Goal: Task Accomplishment & Management: Use online tool/utility

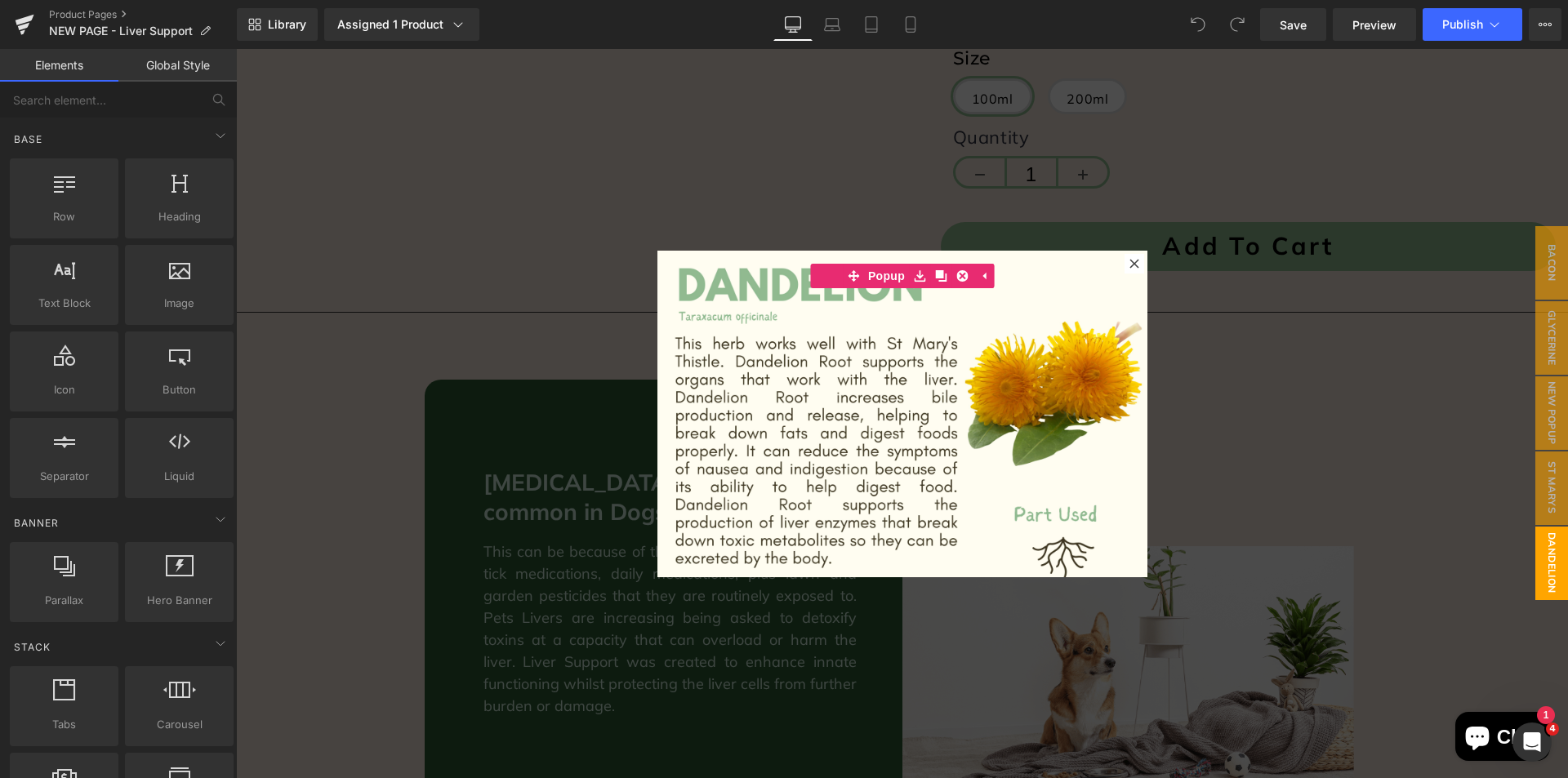
click at [1129, 263] on icon at bounding box center [1134, 264] width 10 height 10
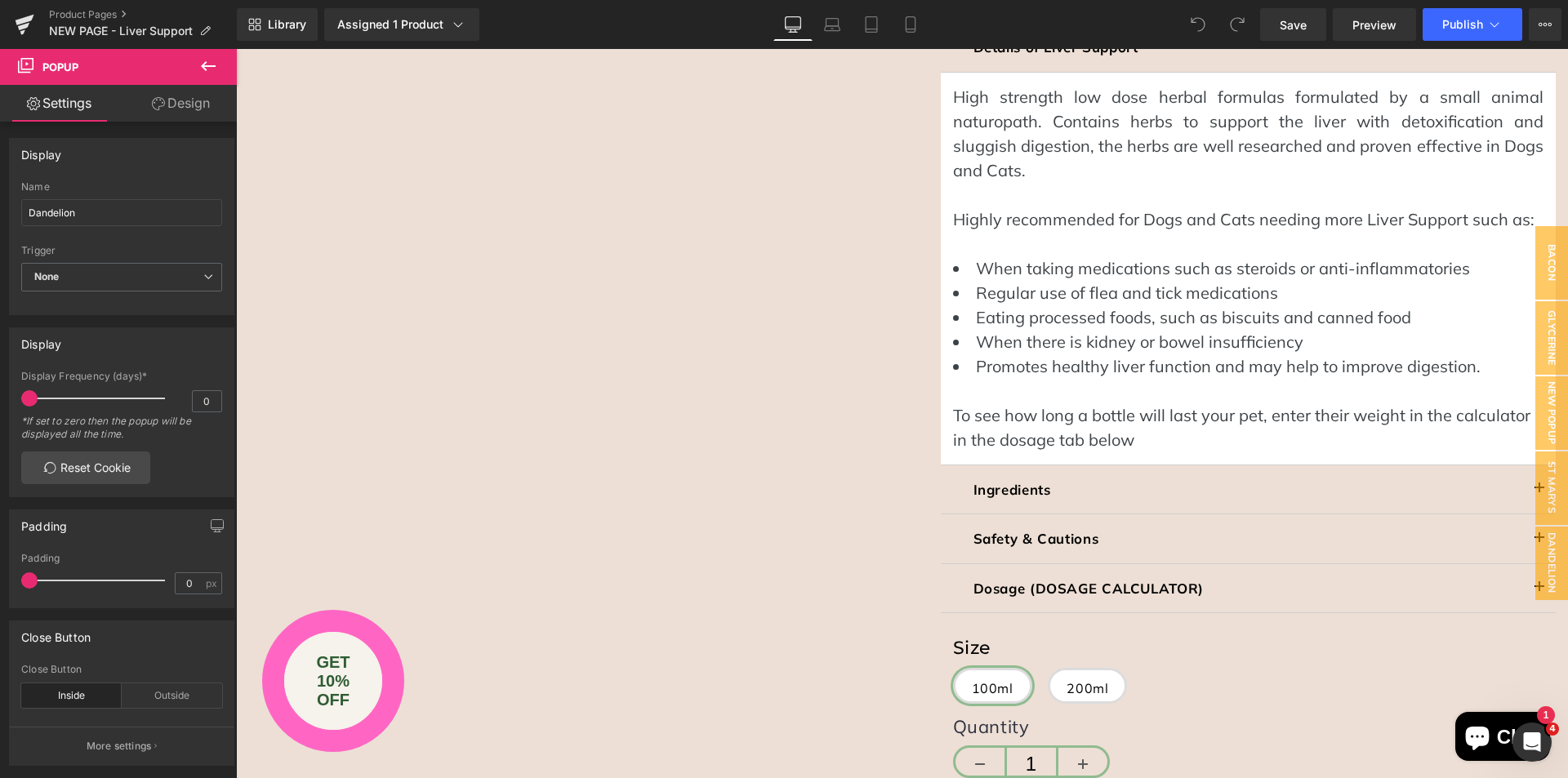
scroll to position [1118, 0]
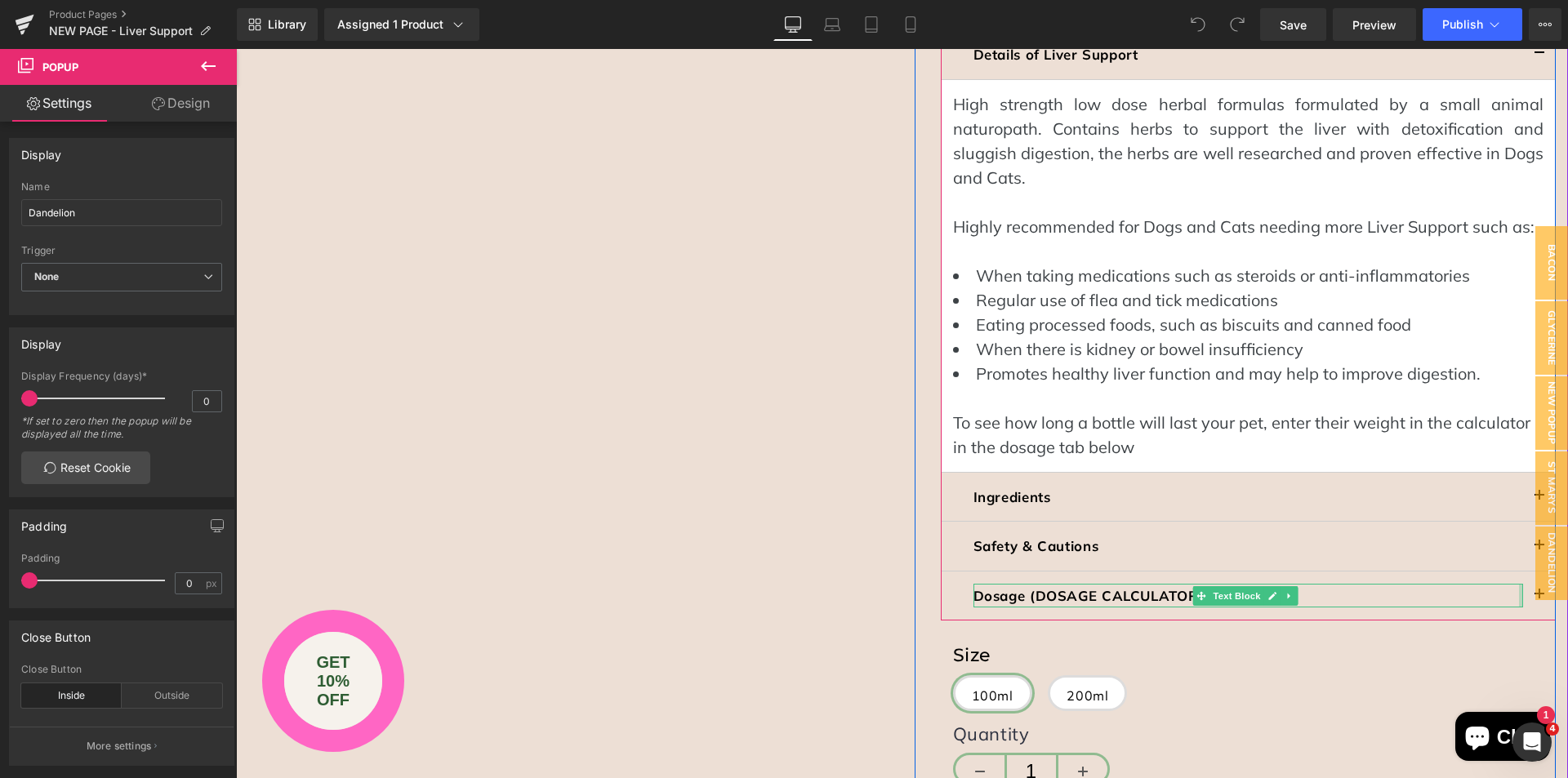
click at [1519, 584] on div at bounding box center [1521, 595] width 4 height 24
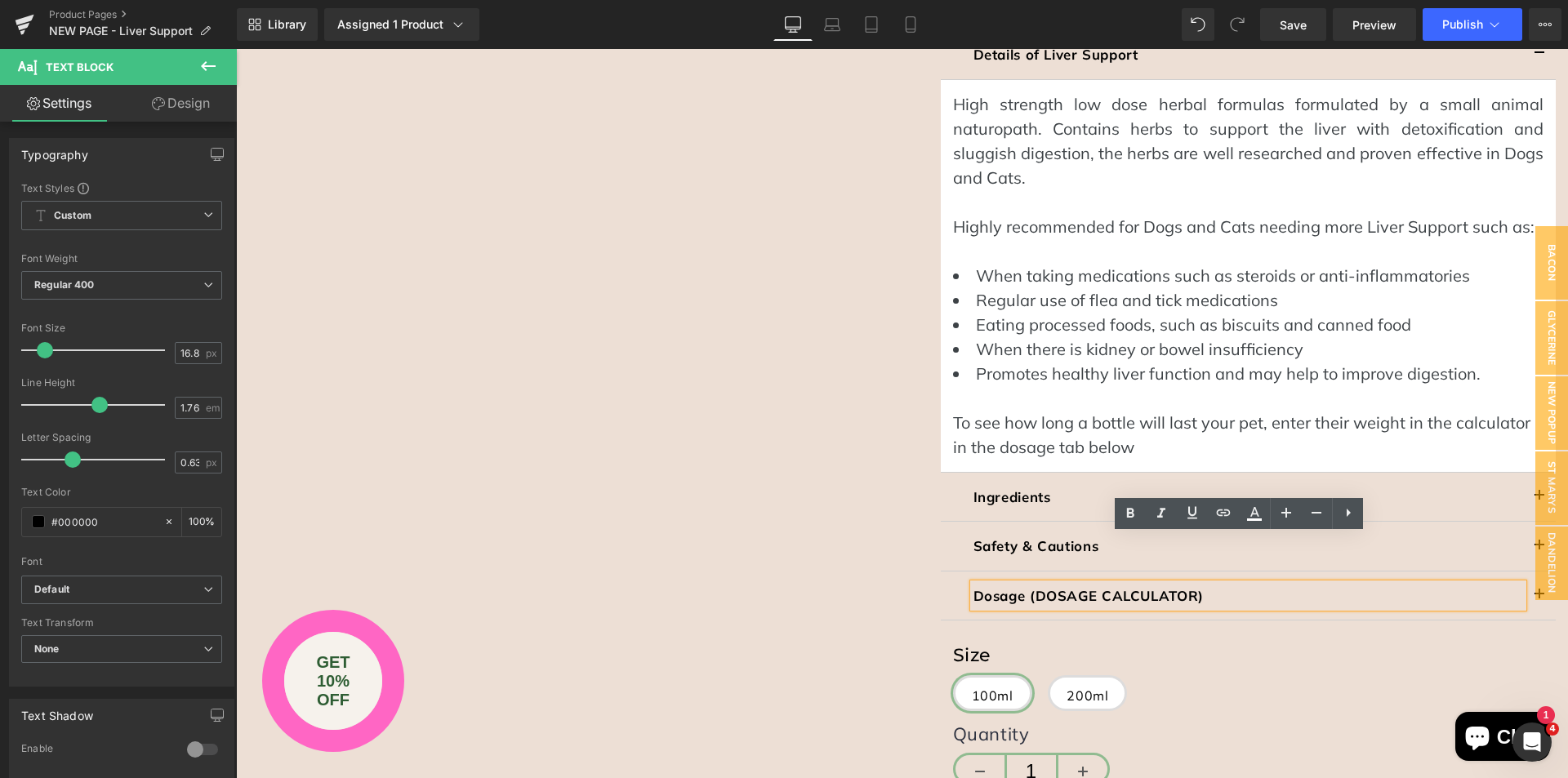
click at [1523, 571] on button "button" at bounding box center [1539, 595] width 32 height 49
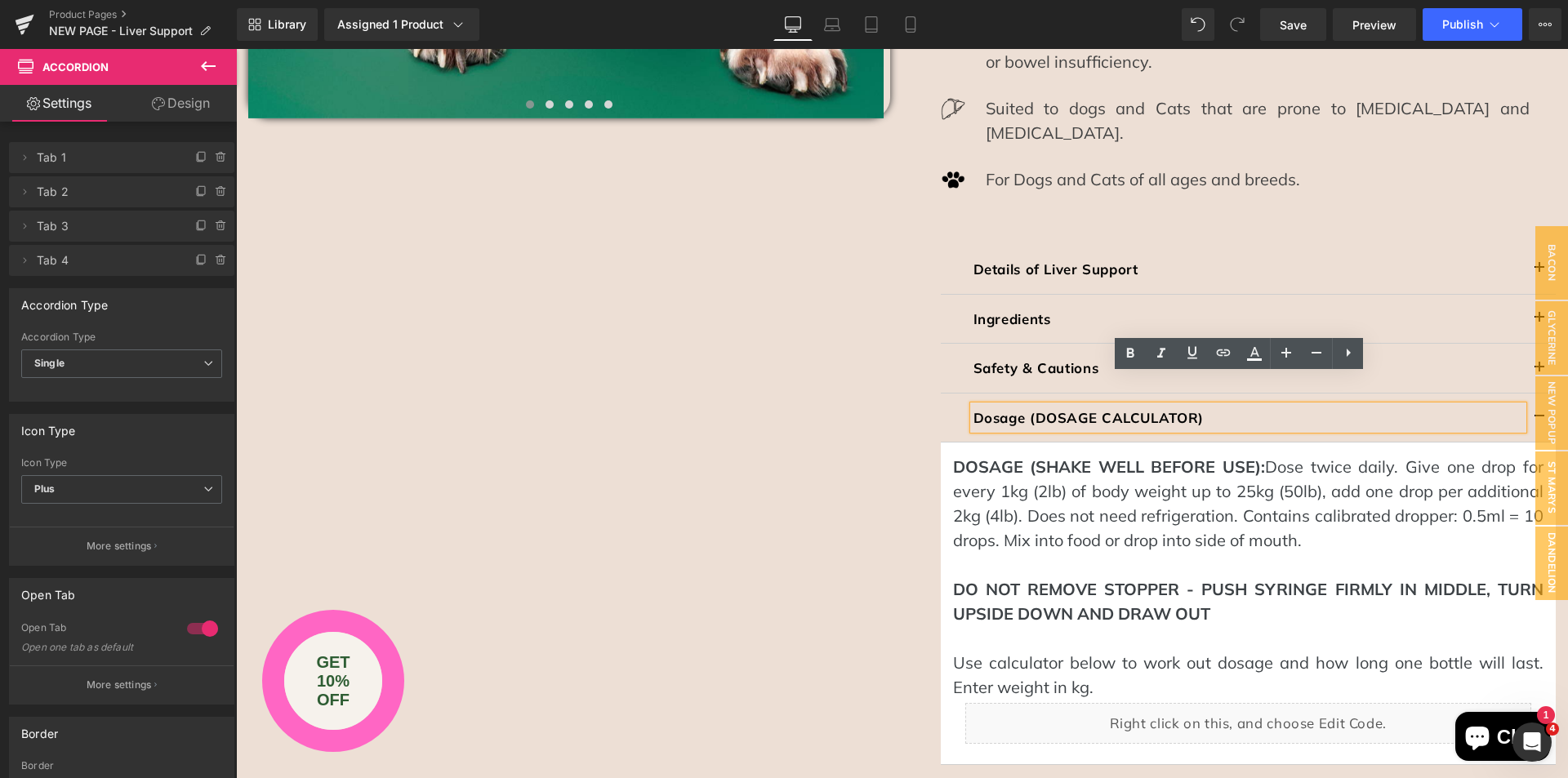
scroll to position [913, 0]
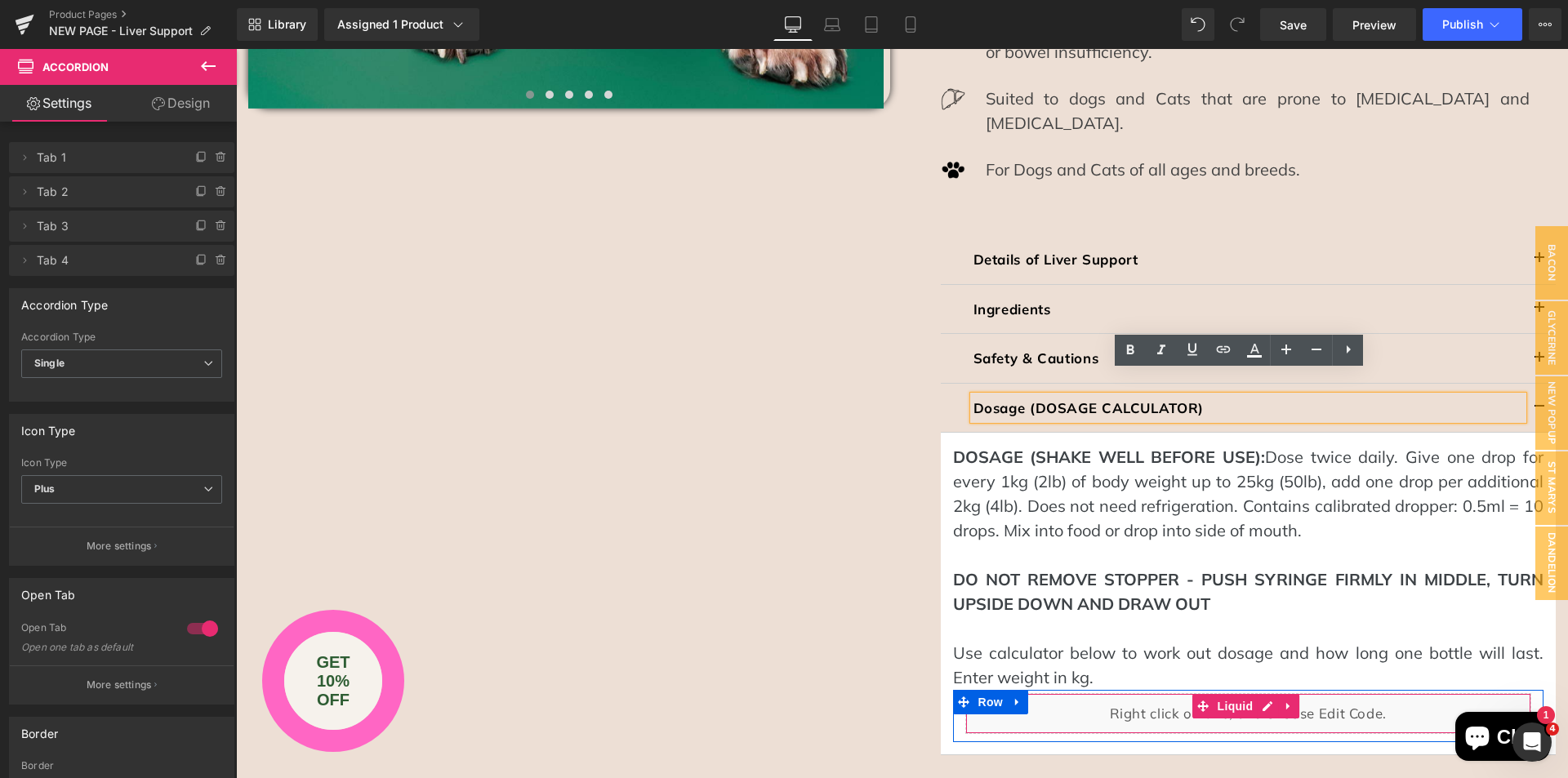
click at [1048, 693] on div "Liquid" at bounding box center [1248, 713] width 566 height 41
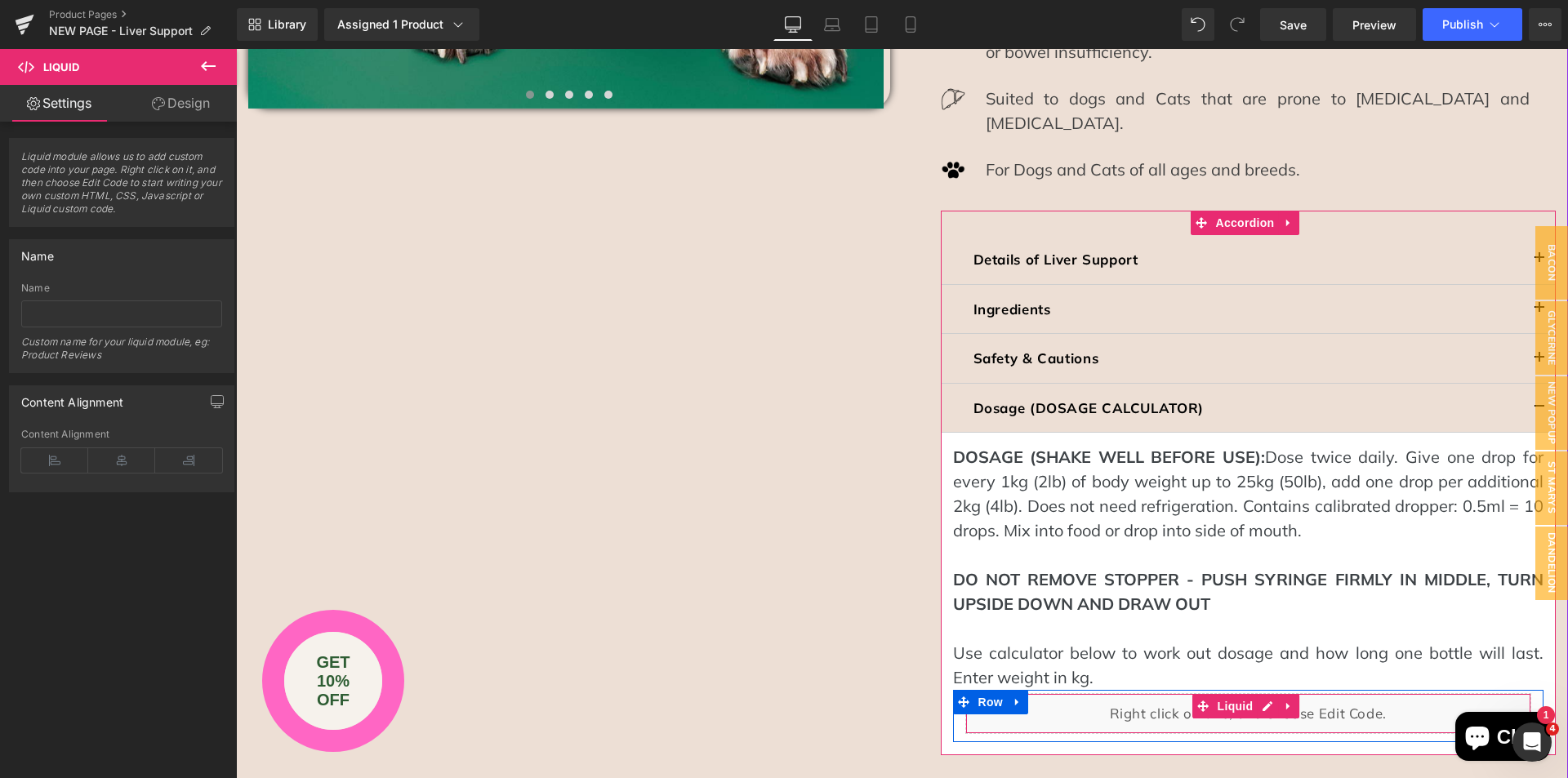
click at [1101, 693] on div "Liquid" at bounding box center [1248, 713] width 566 height 41
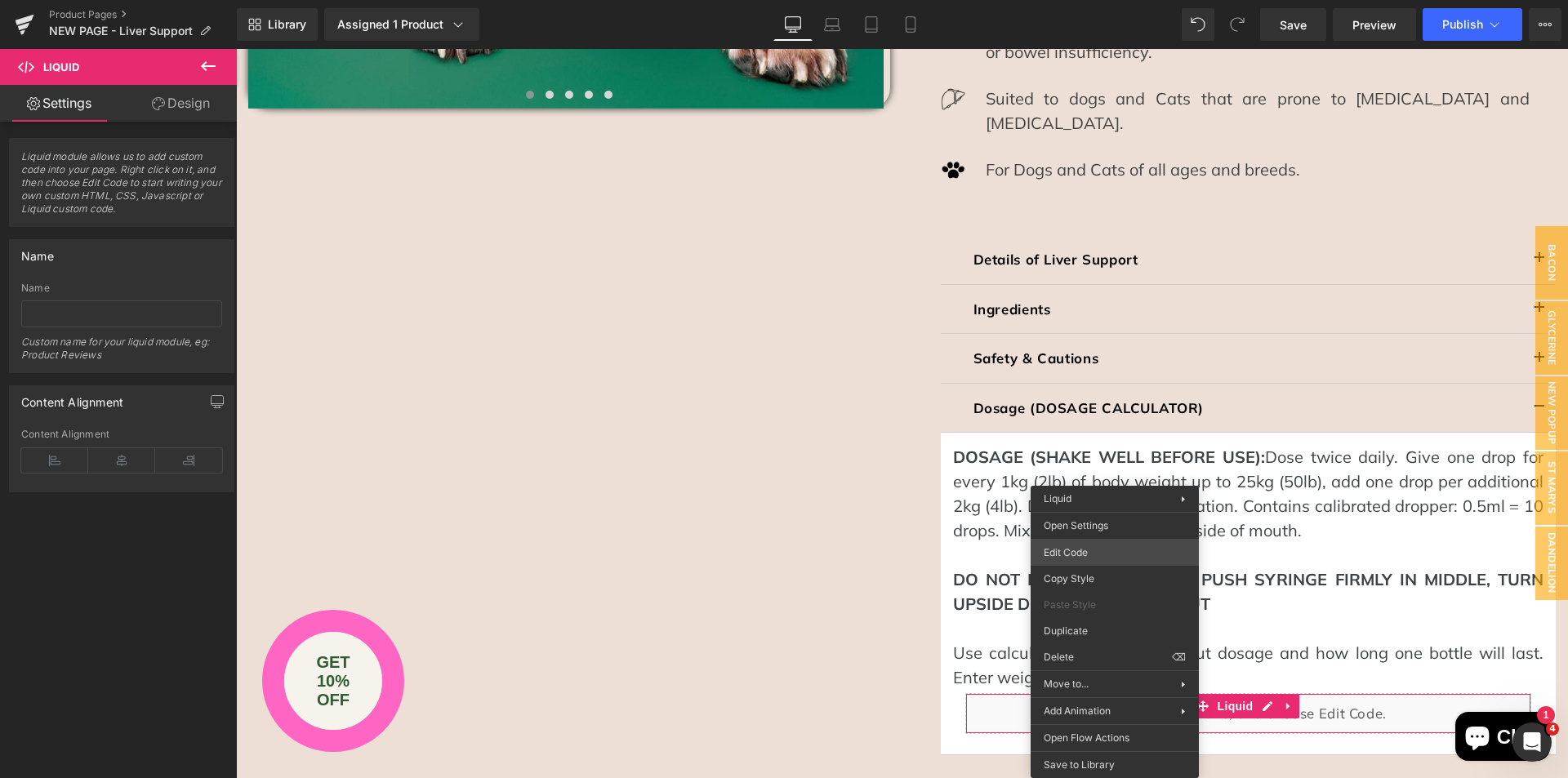
click at [1085, 0] on div "You are previewing how the will restyle your page. You can not edit Elements in…" at bounding box center [784, 0] width 1568 height 0
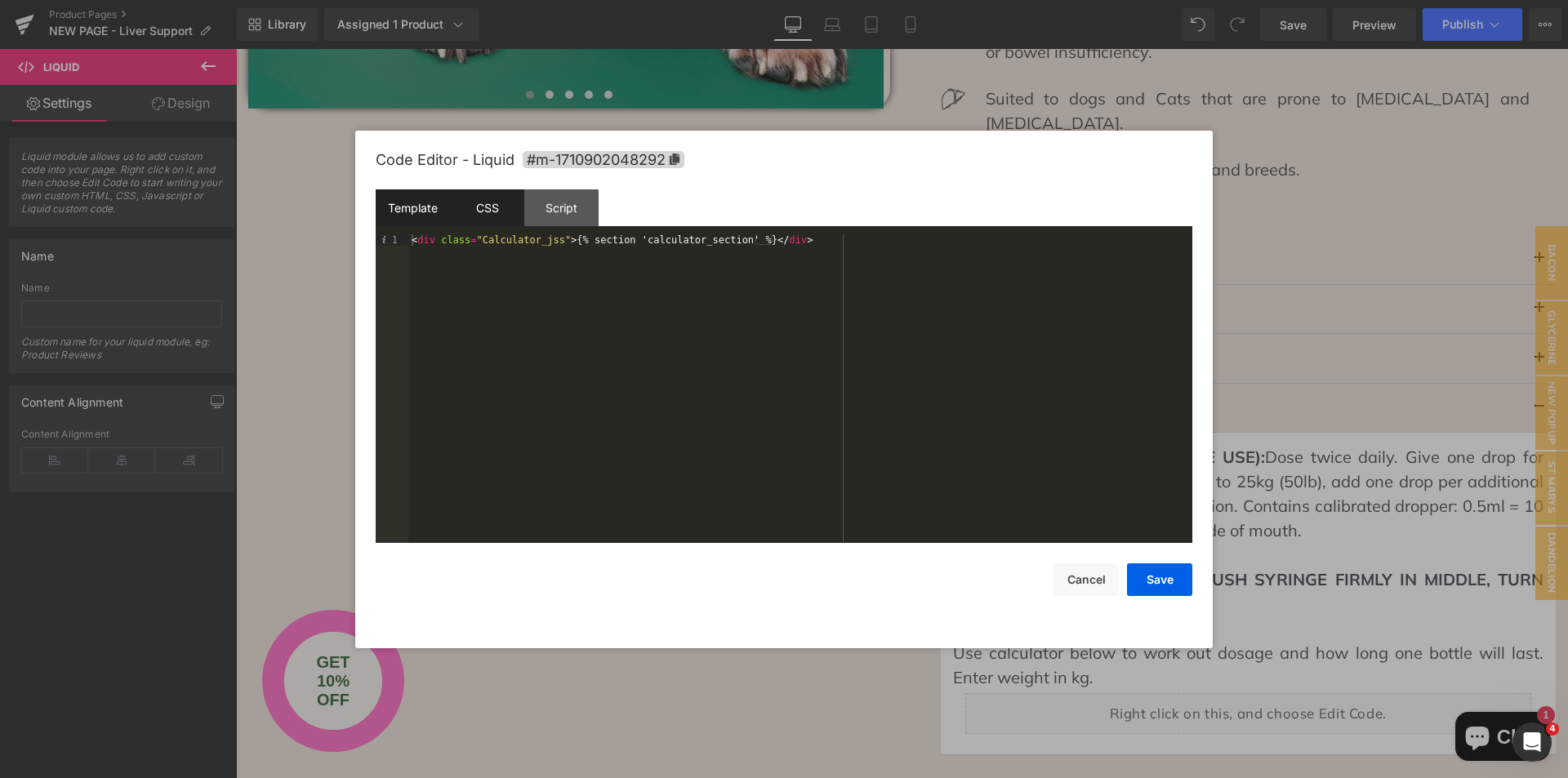
click at [478, 215] on div "CSS" at bounding box center [487, 208] width 74 height 37
click at [543, 215] on div "Script" at bounding box center [561, 208] width 74 height 37
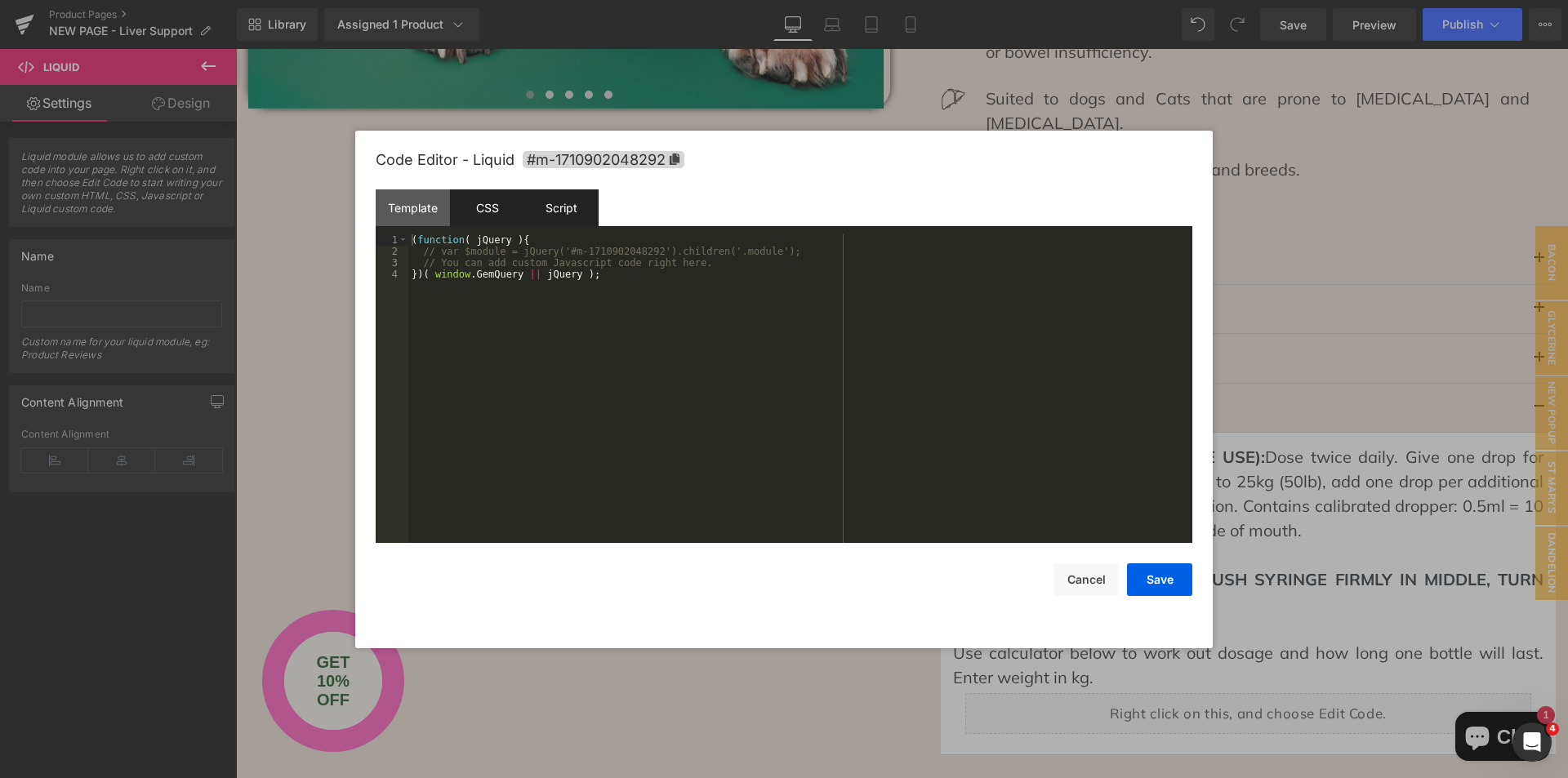
click at [495, 208] on div "CSS" at bounding box center [487, 208] width 74 height 37
click at [426, 212] on div "Template" at bounding box center [412, 208] width 74 height 37
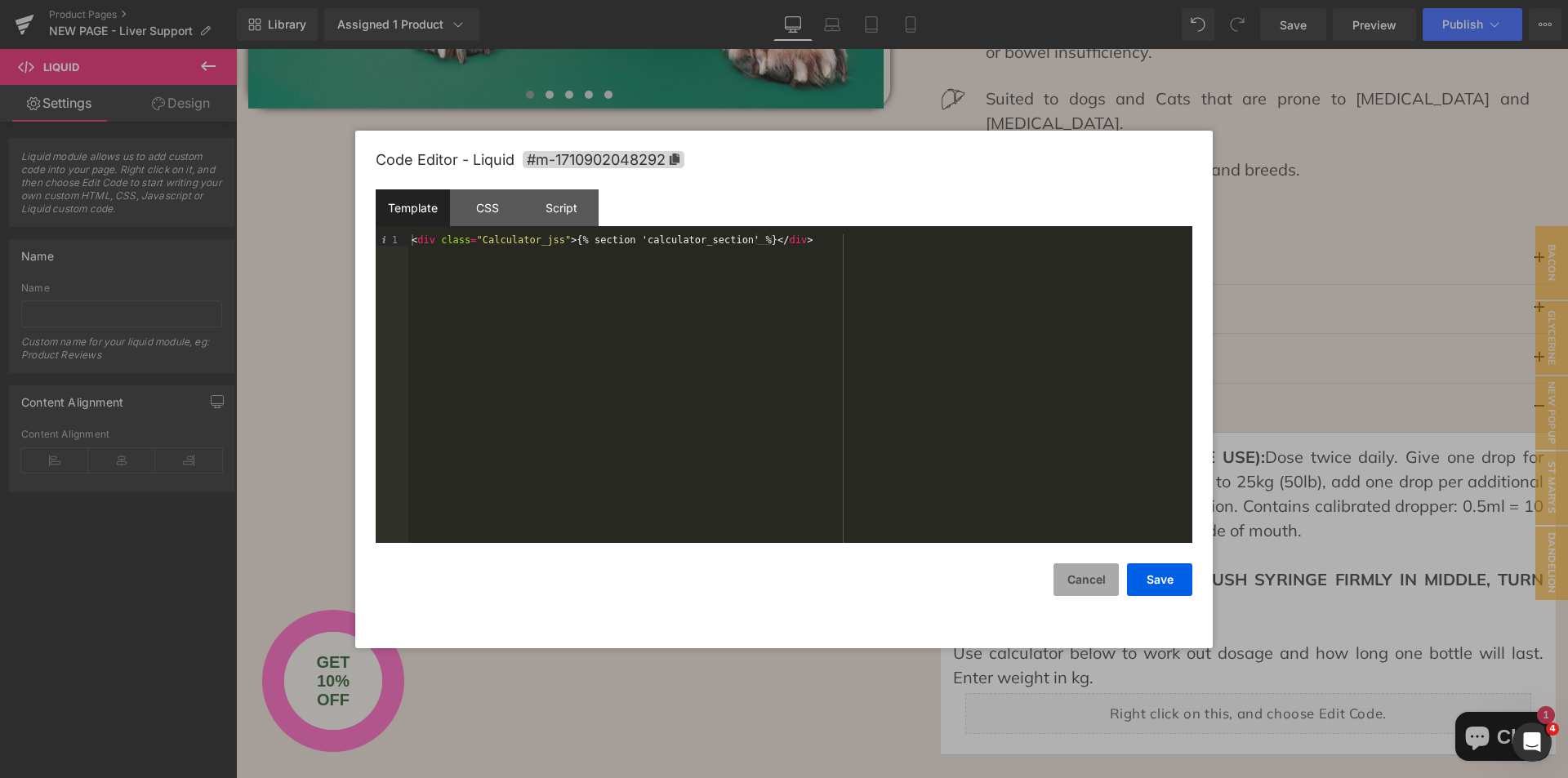
click at [1069, 579] on button "Cancel" at bounding box center [1085, 579] width 66 height 32
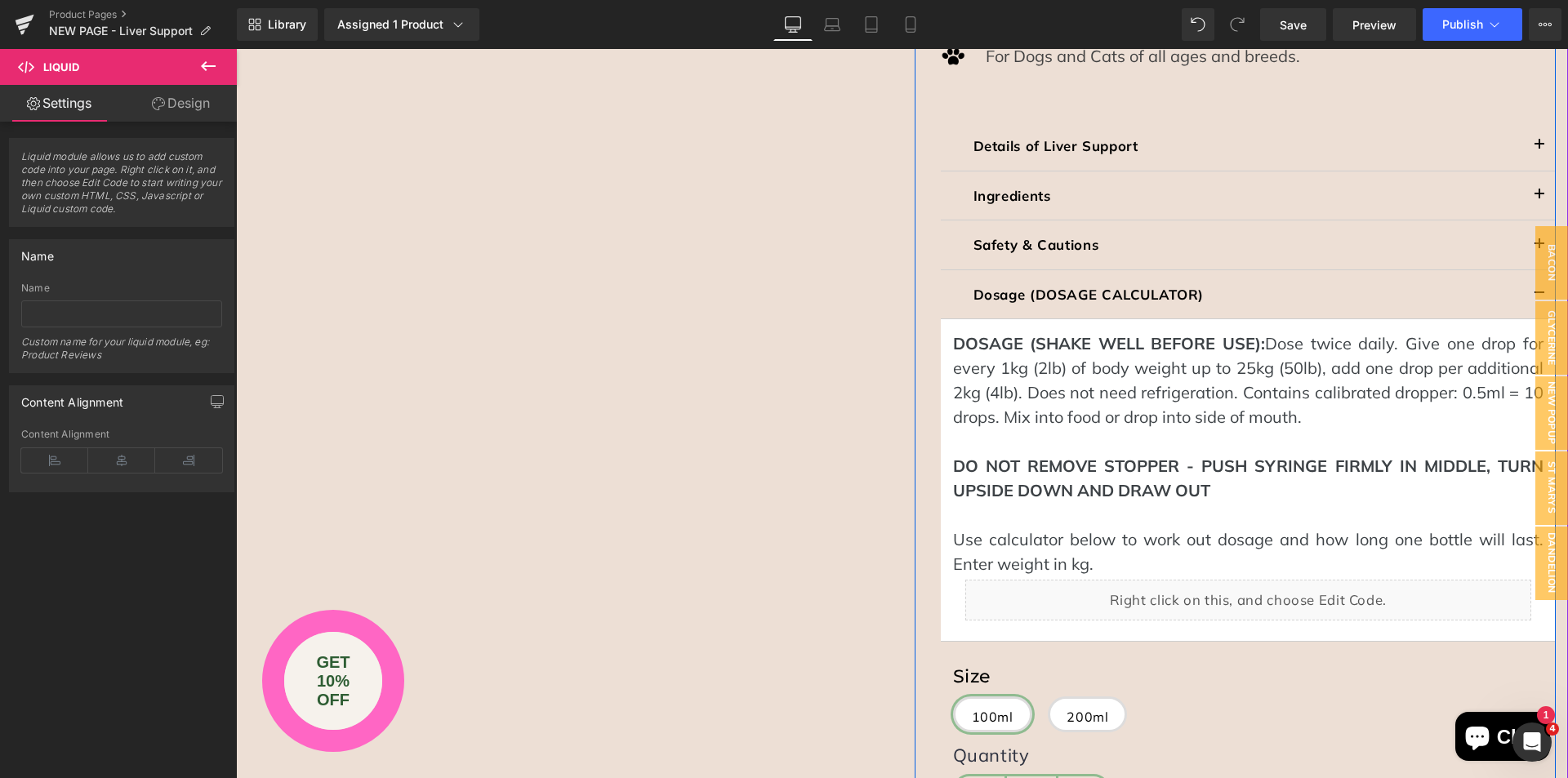
scroll to position [1240, 0]
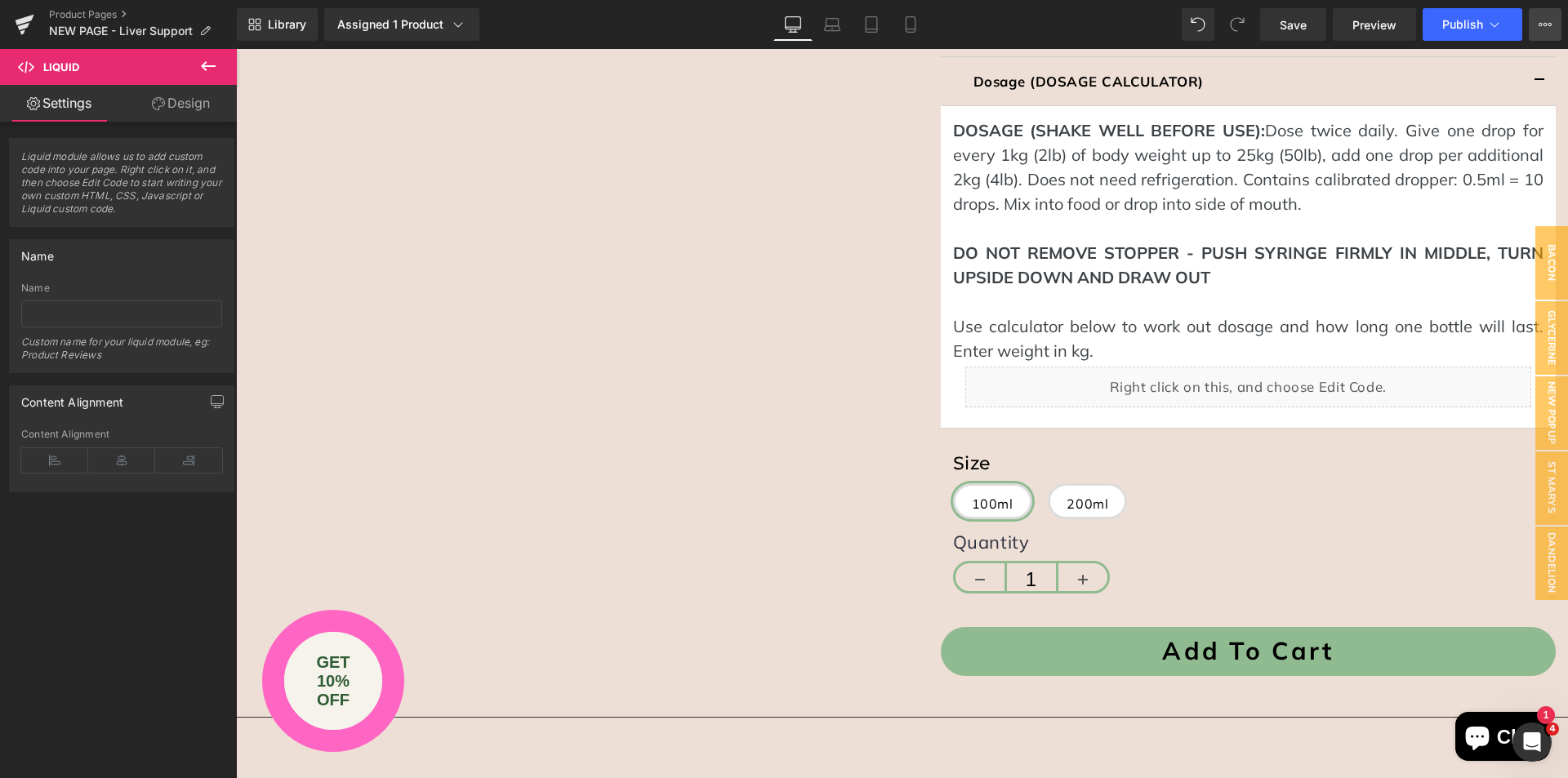
click at [1551, 34] on button "View Live Page View with current Template Save Template to Library Schedule Pub…" at bounding box center [1545, 24] width 32 height 32
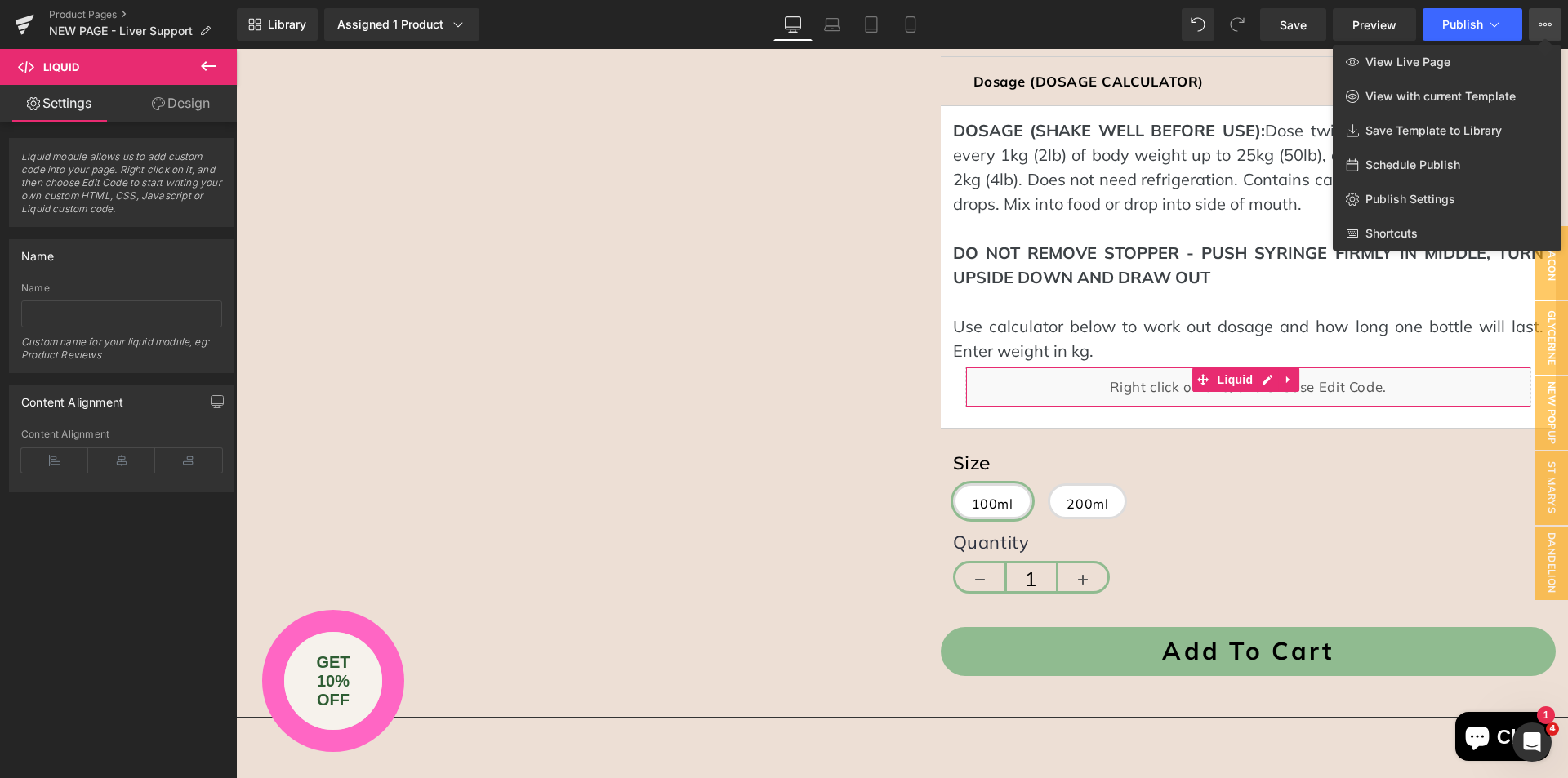
click at [84, 590] on div "Liquid module allows us to add custom code into your page. Right click on it, a…" at bounding box center [122, 453] width 244 height 663
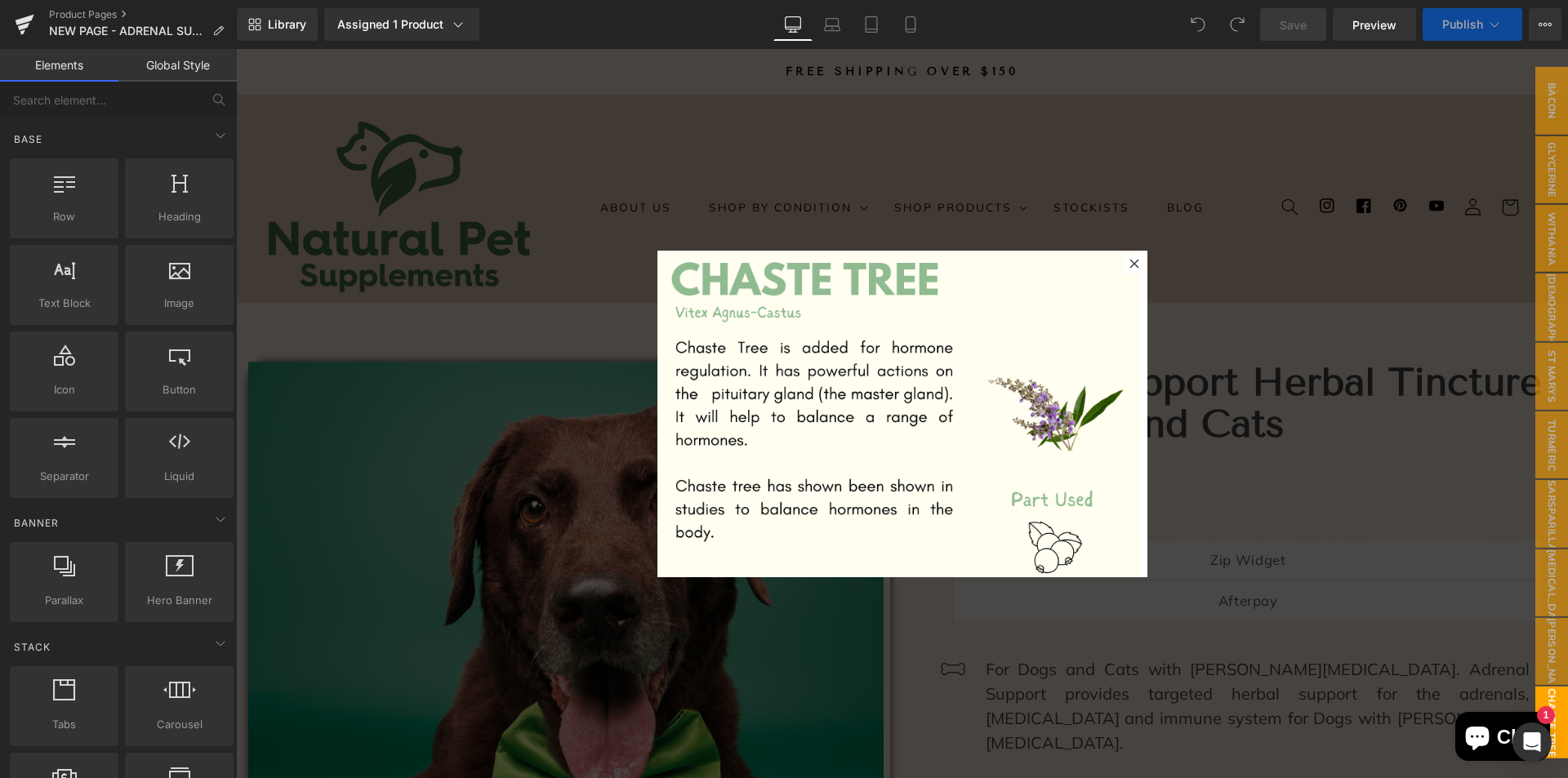
click at [1130, 264] on icon at bounding box center [1134, 264] width 10 height 10
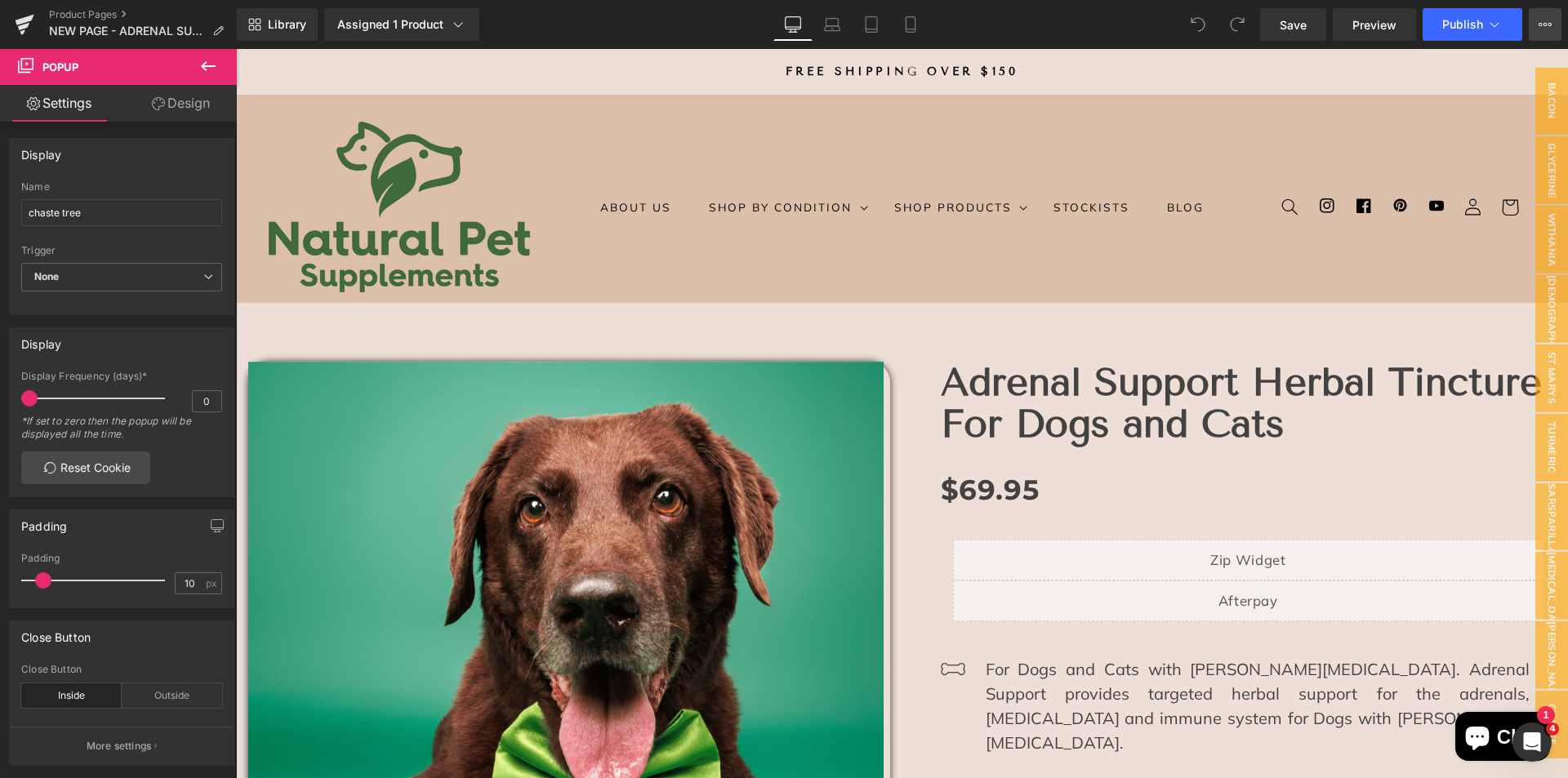
click at [1540, 27] on icon at bounding box center [1545, 25] width 13 height 13
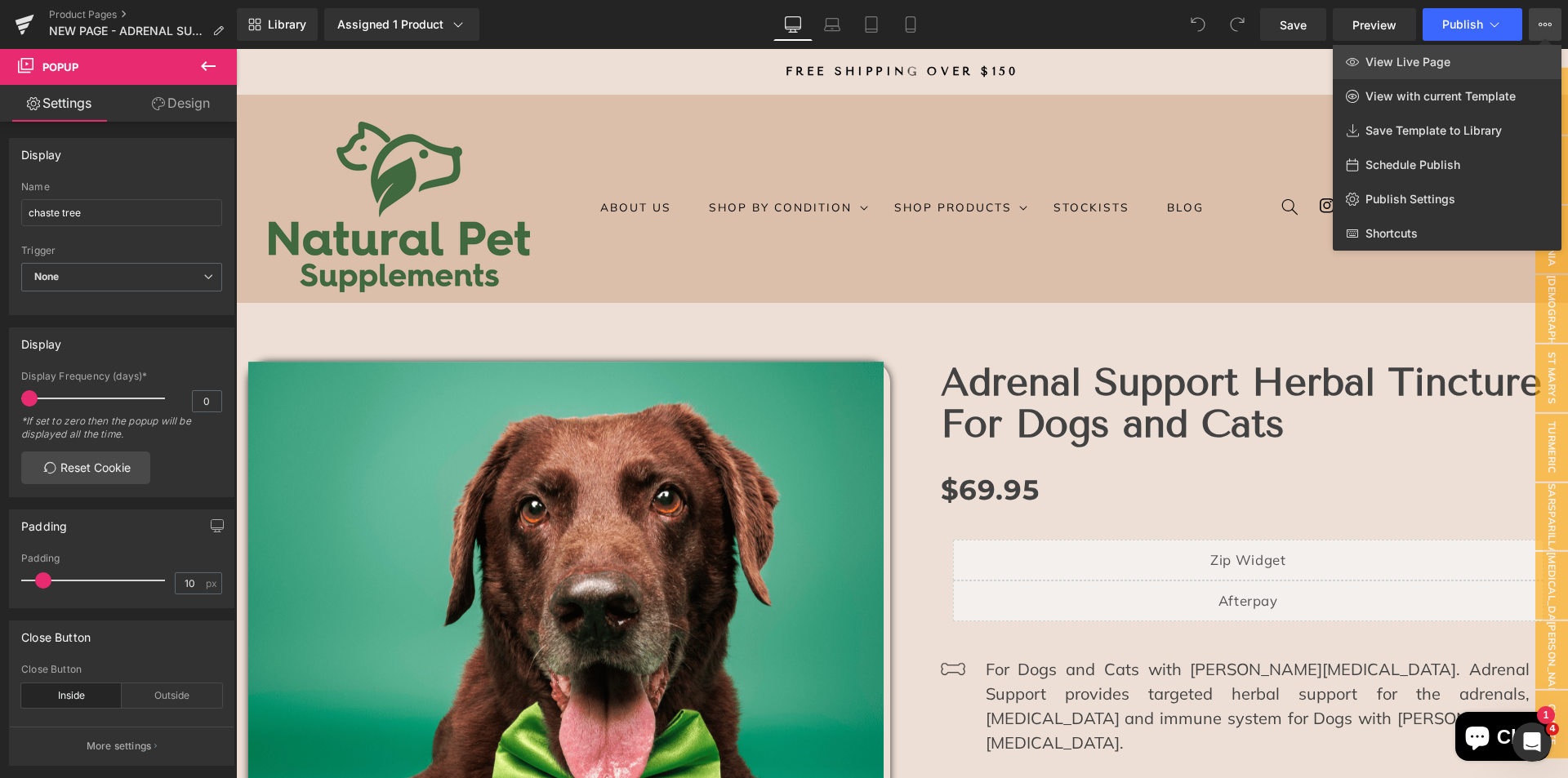
click at [1440, 66] on span "View Live Page" at bounding box center [1408, 62] width 85 height 15
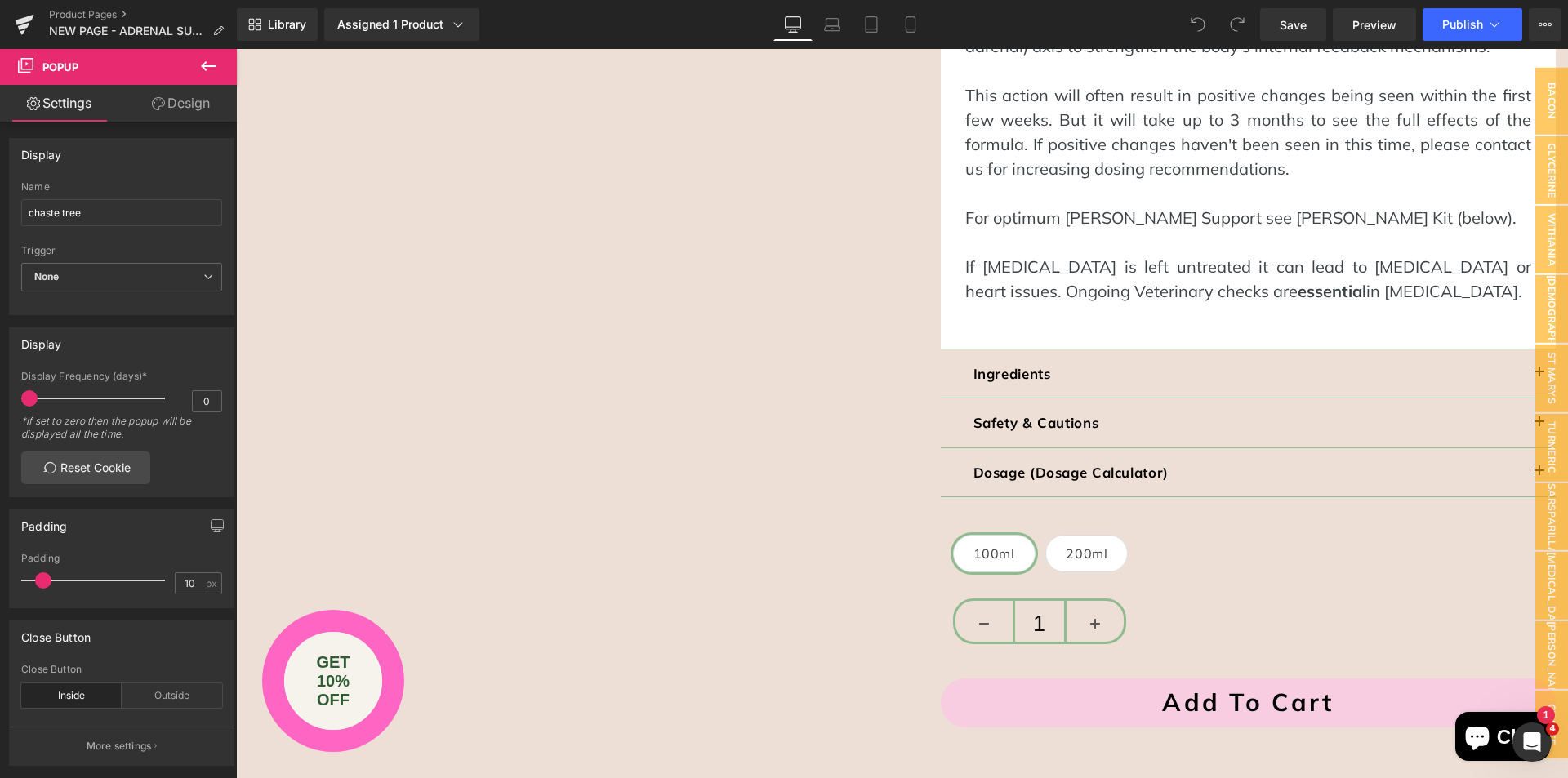
scroll to position [1470, 0]
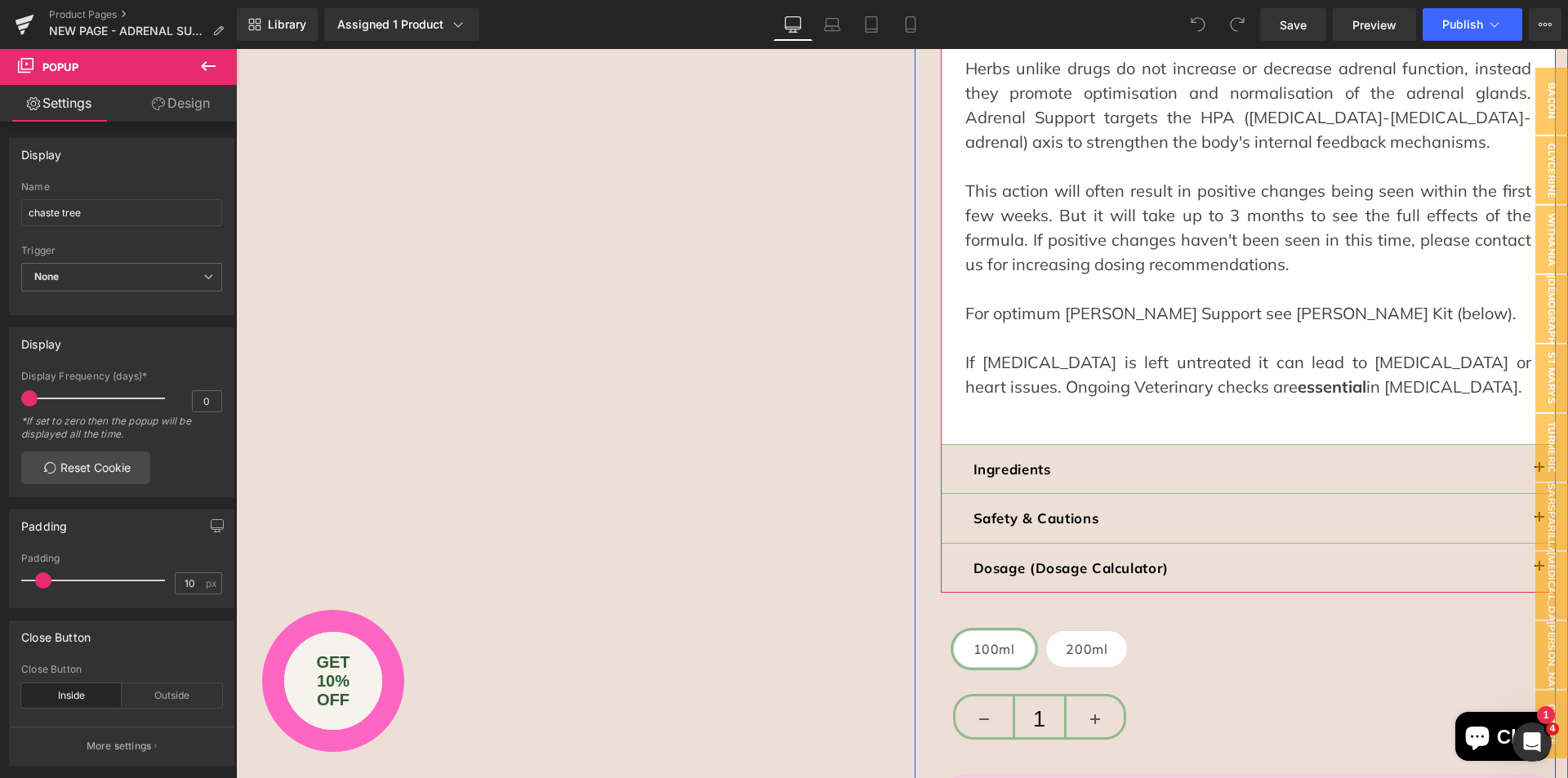
click at [1502, 544] on div "Dosage (Dosage Calculator) Text Block" at bounding box center [1248, 569] width 615 height 50
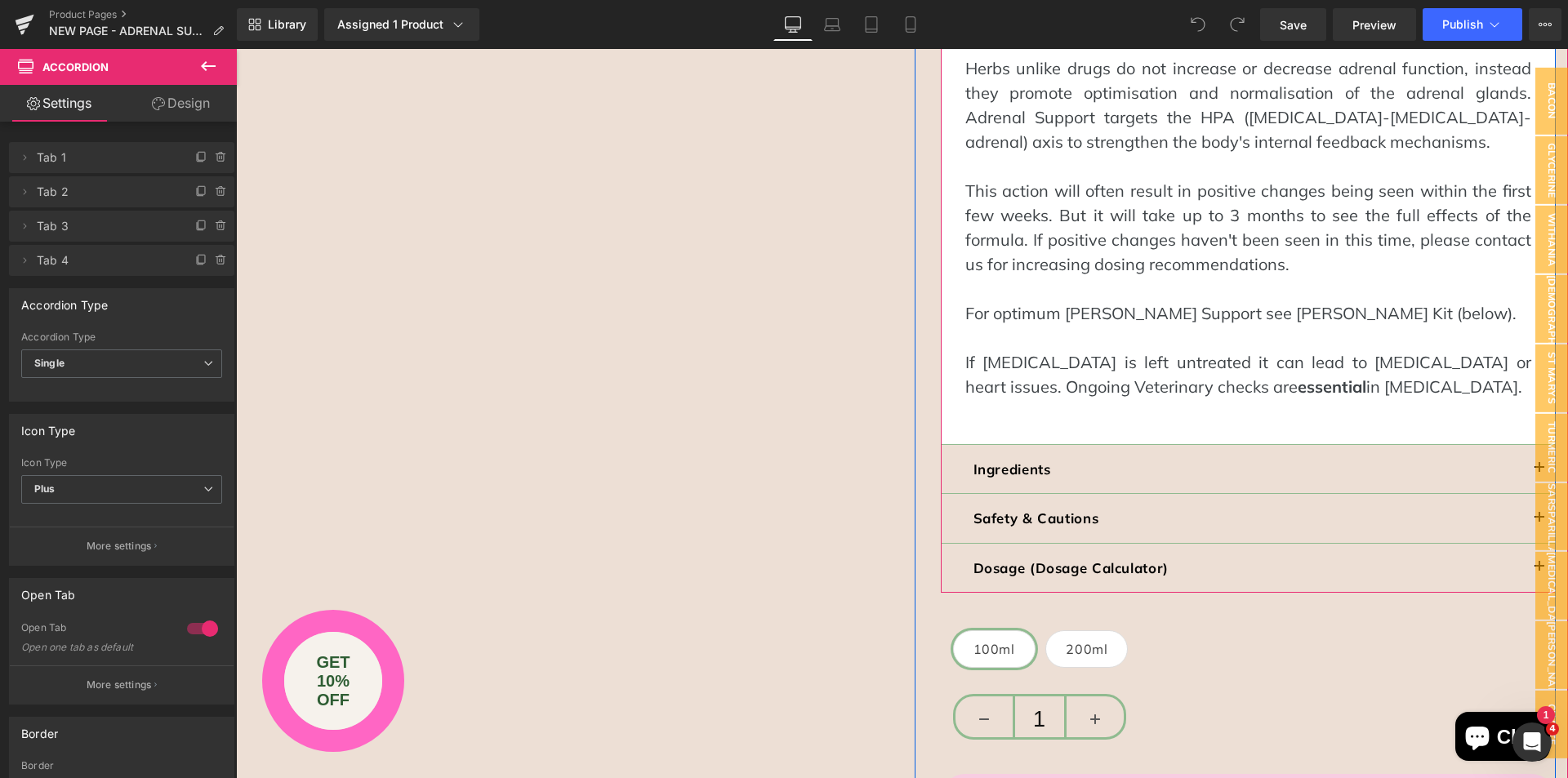
click at [1523, 544] on button "button" at bounding box center [1539, 568] width 32 height 49
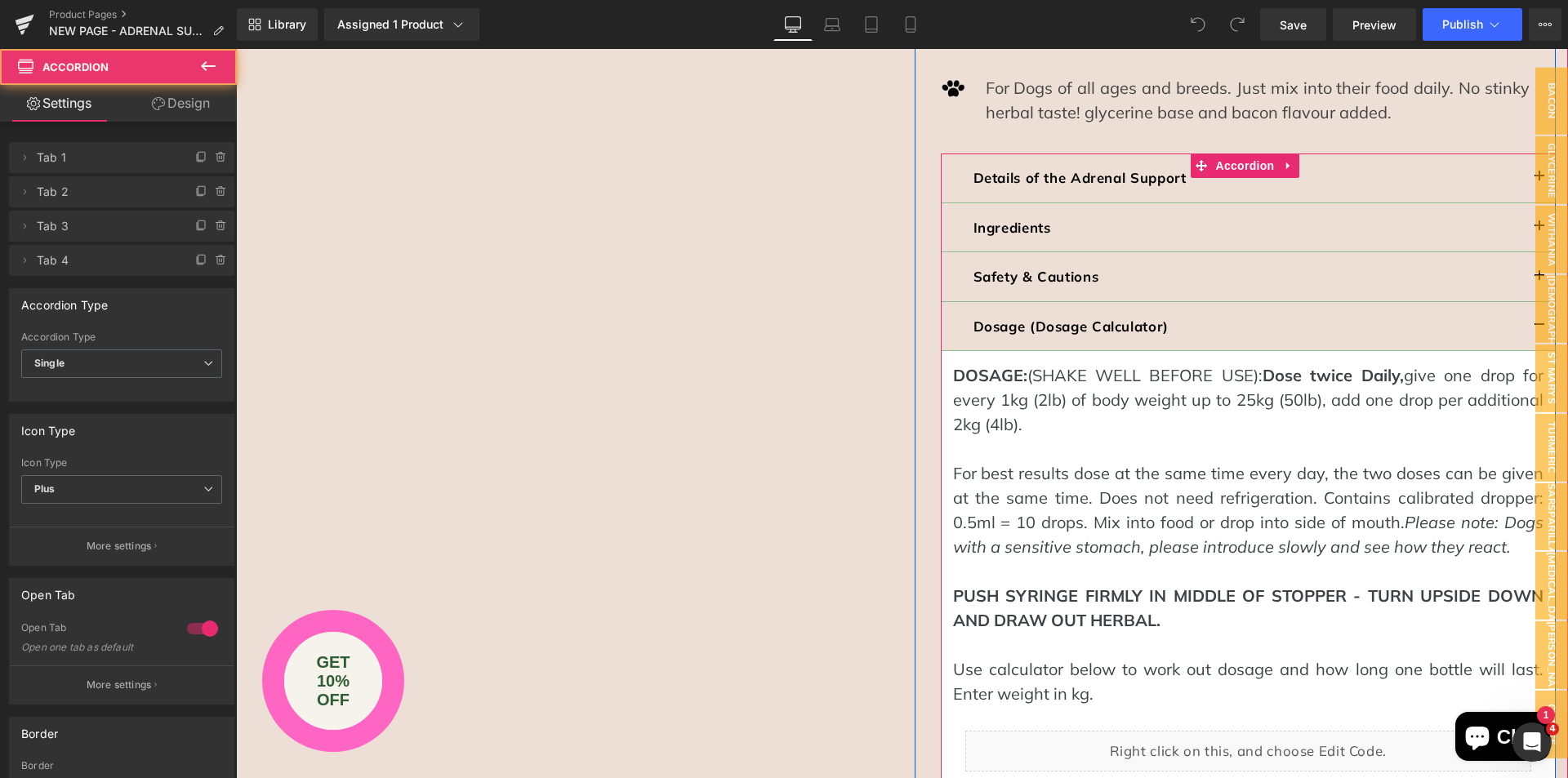
scroll to position [1289, 0]
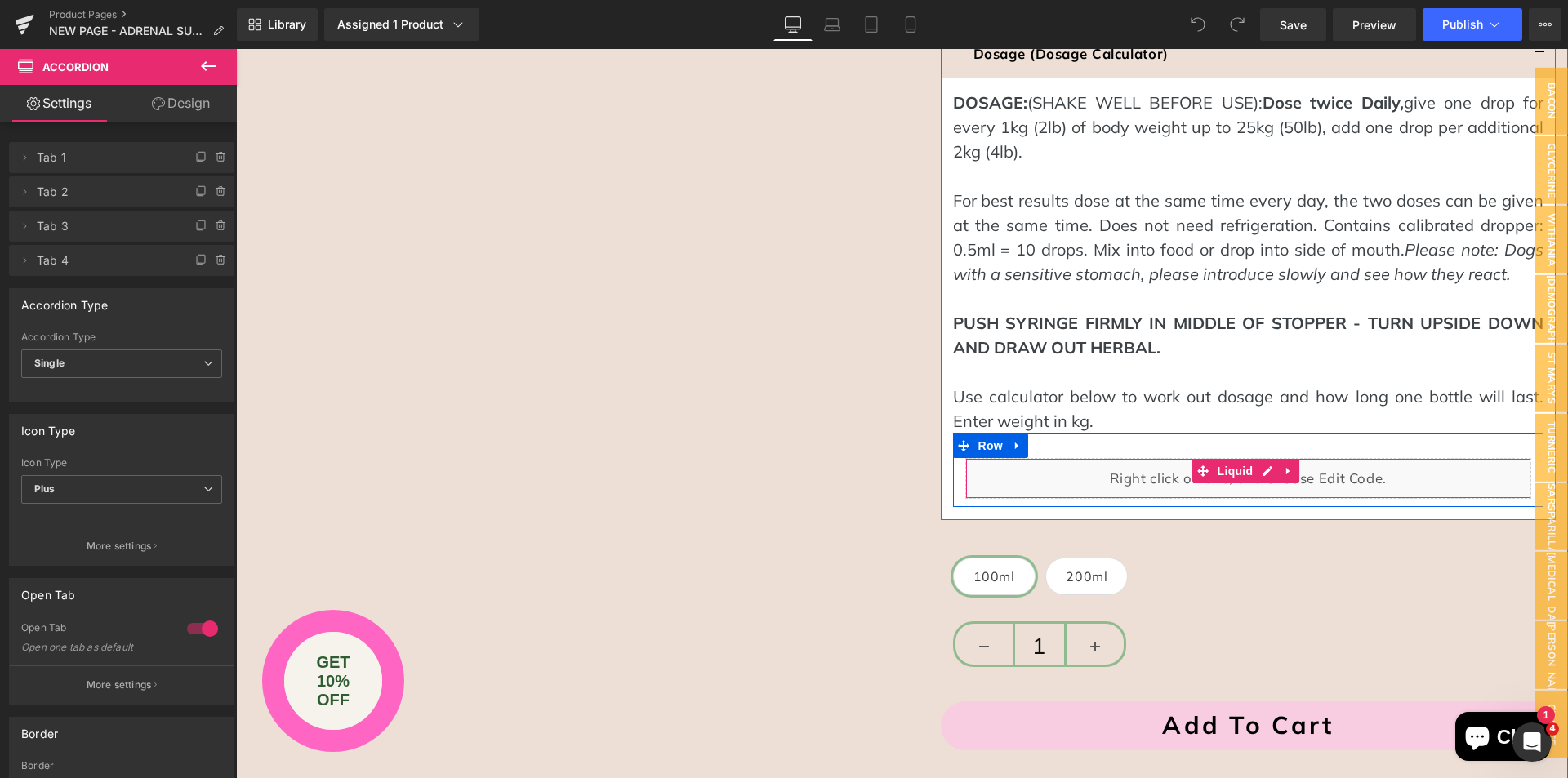
click at [1028, 458] on div "Liquid" at bounding box center [1248, 478] width 566 height 41
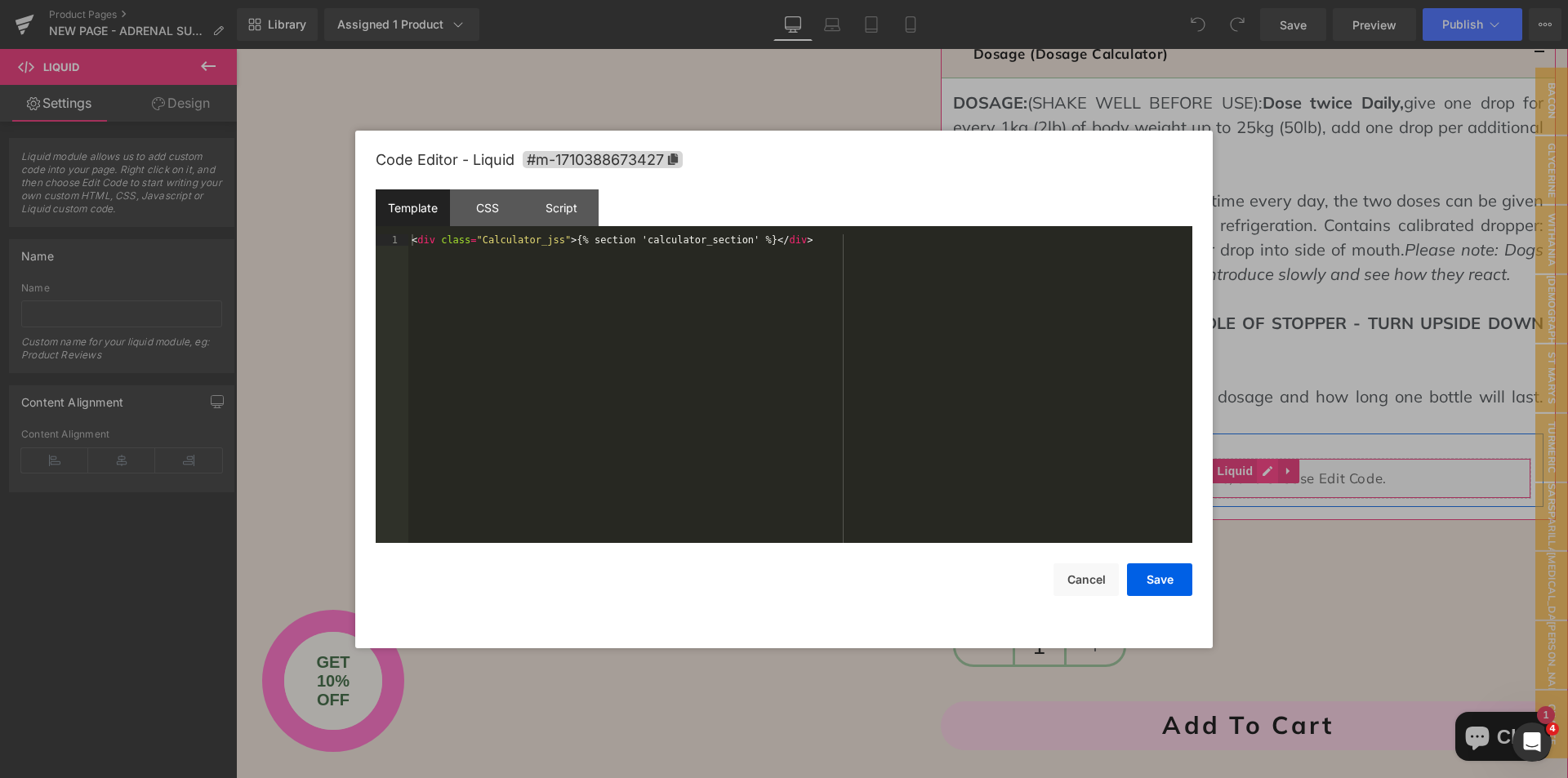
click at [1252, 458] on div "Liquid" at bounding box center [1248, 478] width 566 height 41
click at [458, 203] on div "CSS" at bounding box center [487, 208] width 74 height 37
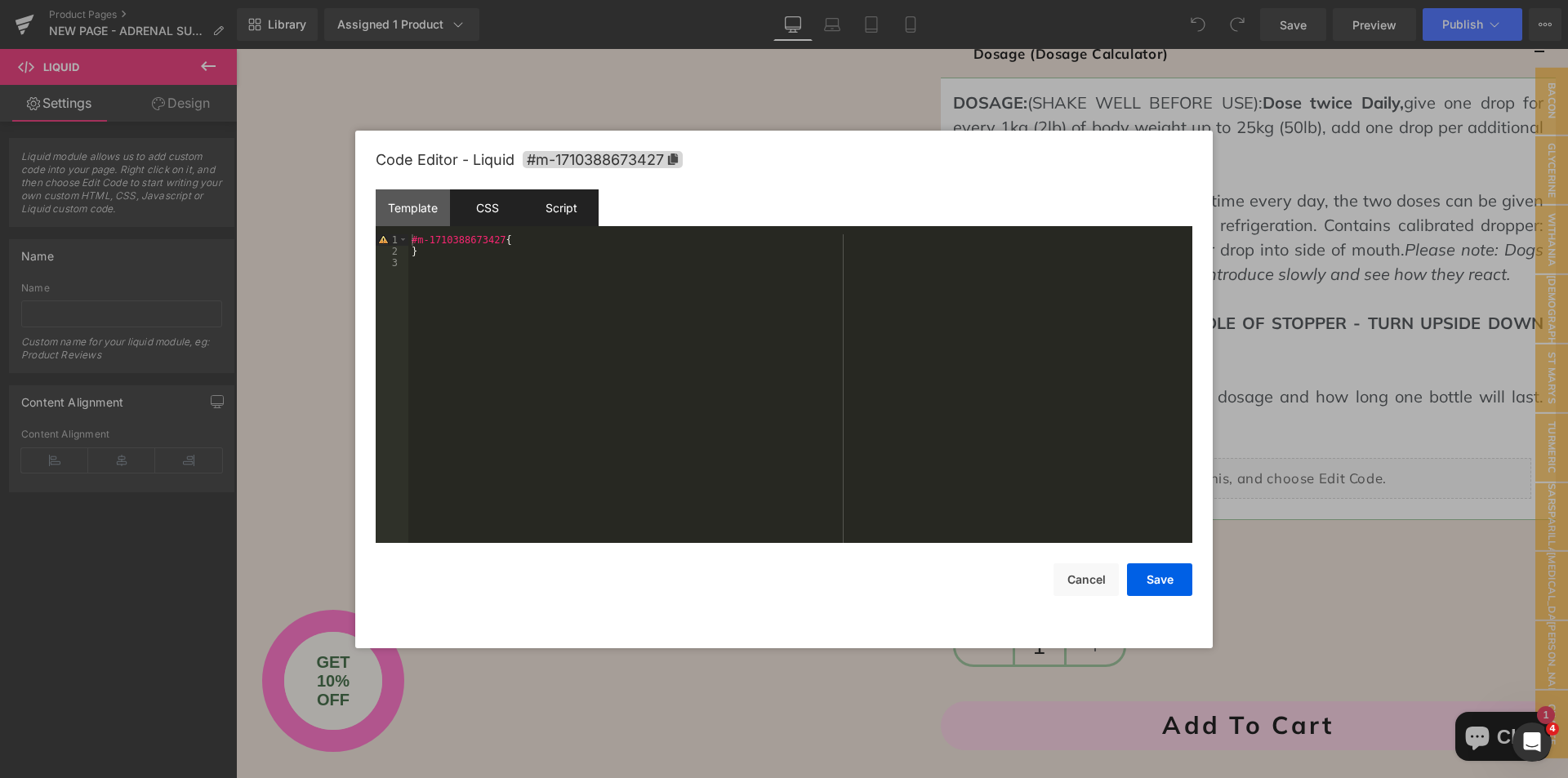
click at [560, 208] on div "Script" at bounding box center [561, 208] width 74 height 37
click at [414, 214] on div "Template" at bounding box center [412, 208] width 74 height 37
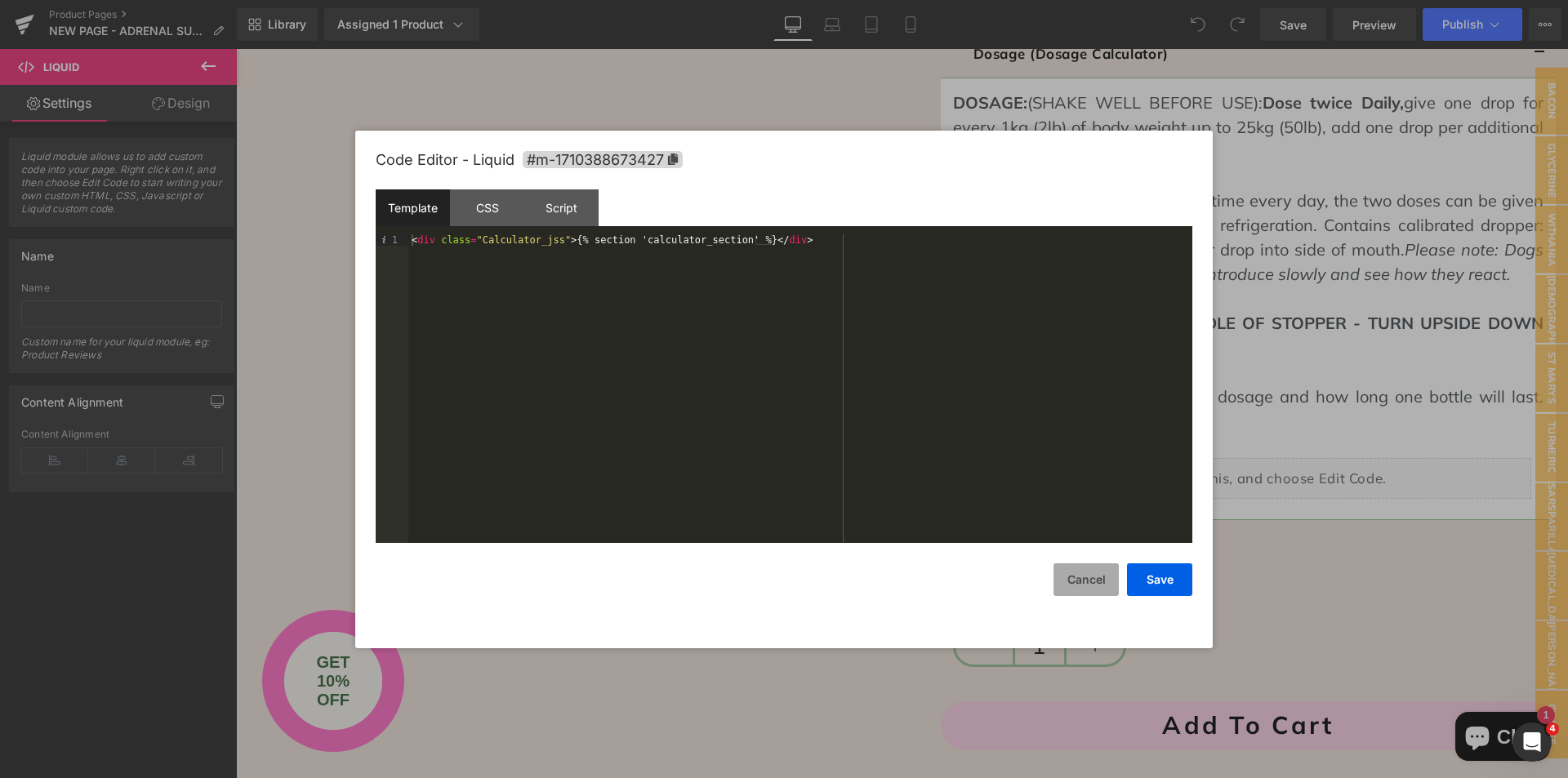
click at [1061, 586] on button "Cancel" at bounding box center [1085, 579] width 66 height 32
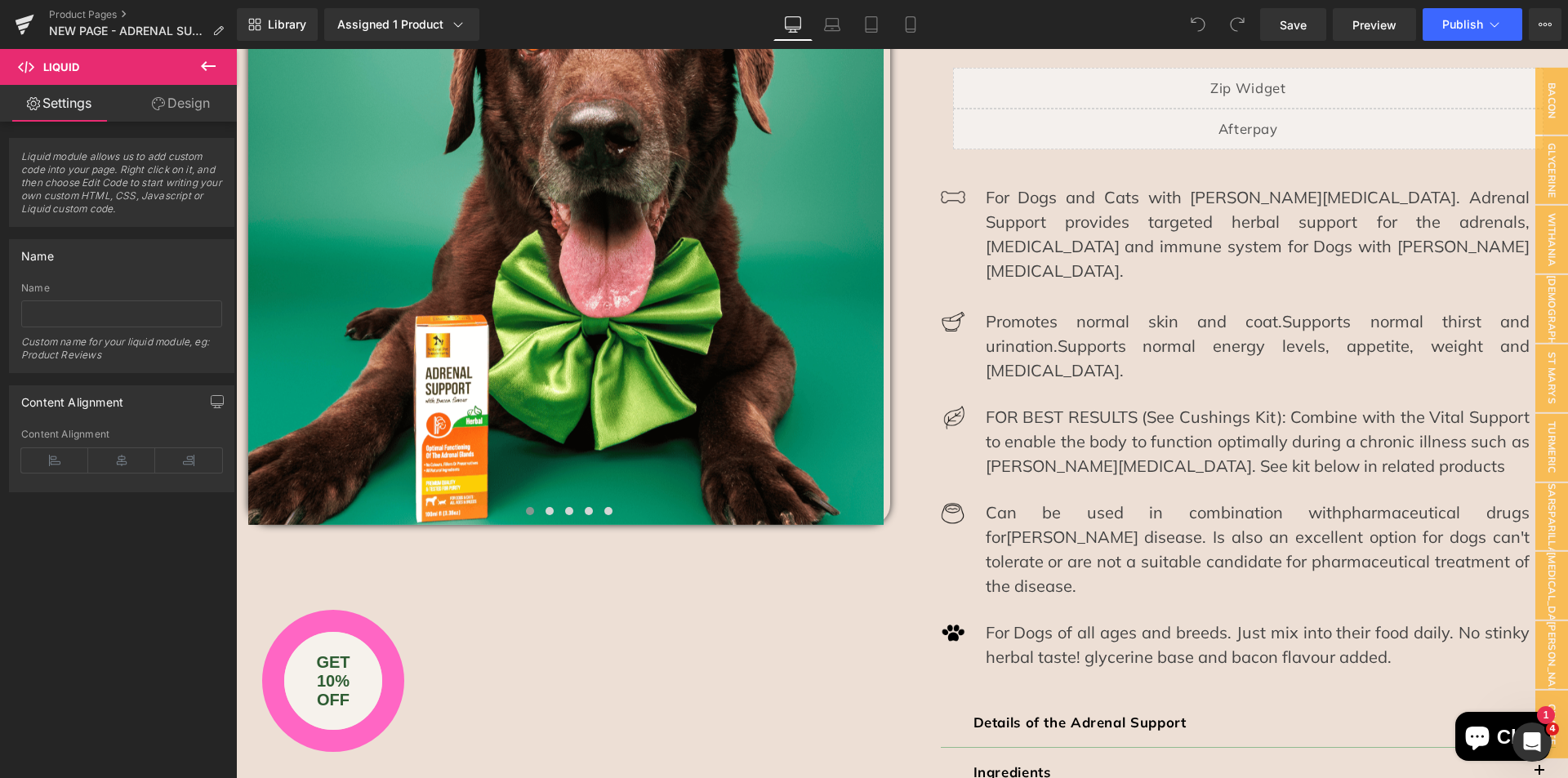
scroll to position [64, 0]
